Goal: Task Accomplishment & Management: Use online tool/utility

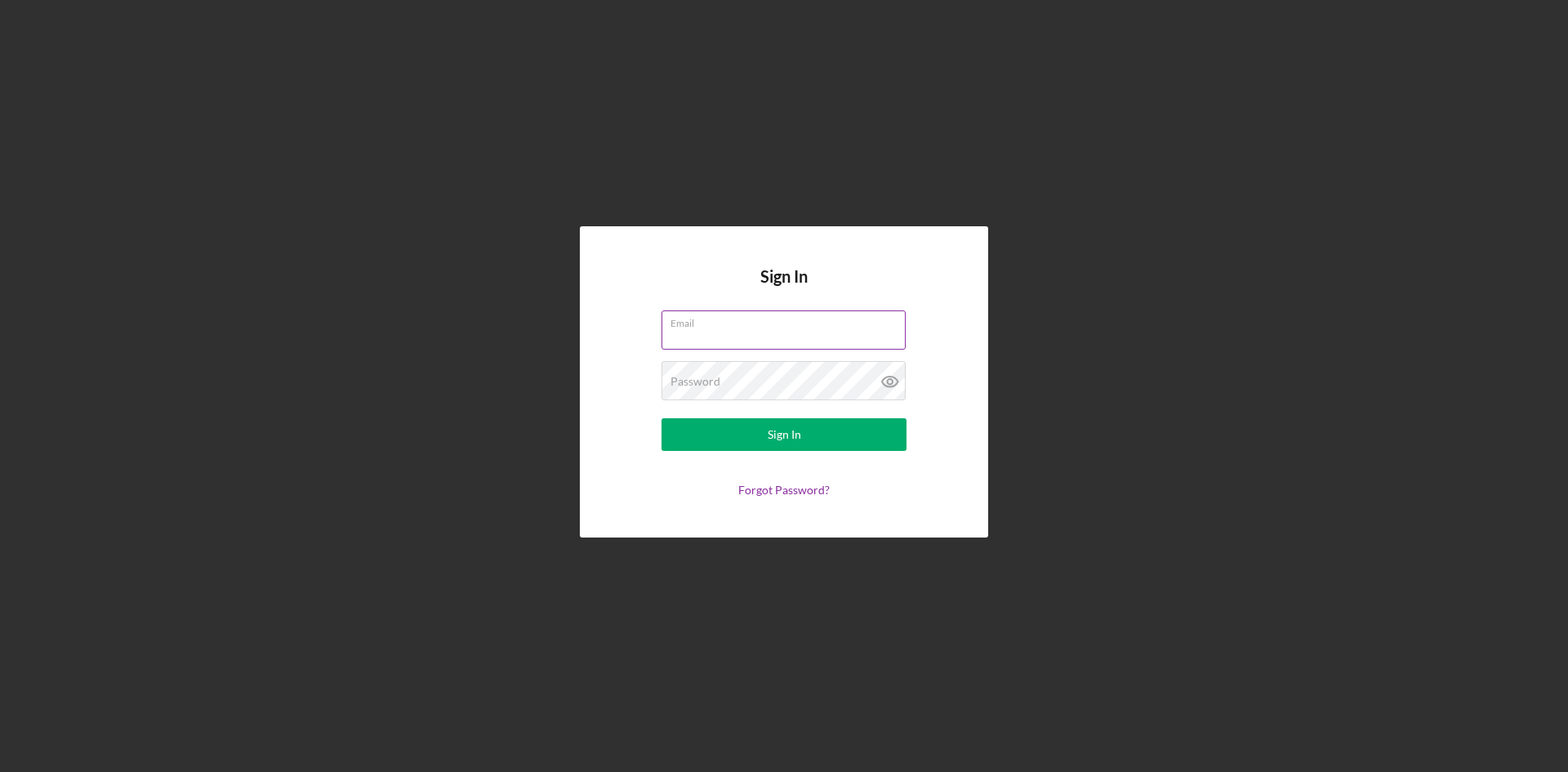
click at [740, 344] on input "Email" at bounding box center [784, 330] width 244 height 39
type input "[EMAIL_ADDRESS][PERSON_NAME][DOMAIN_NAME]"
click at [697, 374] on div "Password Required" at bounding box center [784, 382] width 245 height 41
